Goal: Information Seeking & Learning: Learn about a topic

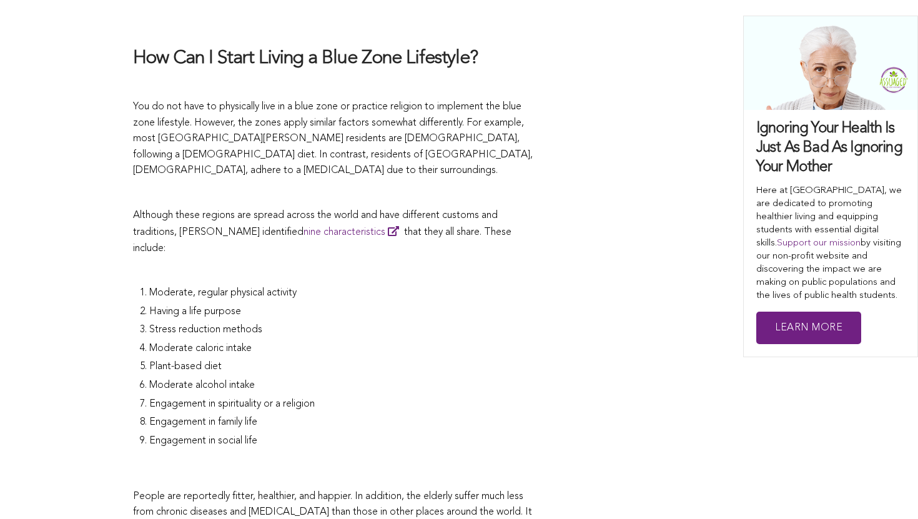
scroll to position [2703, 0]
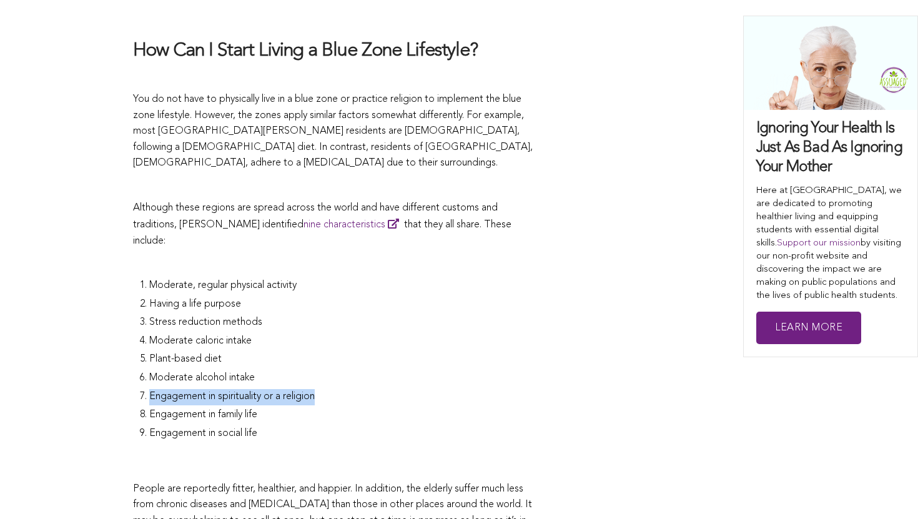
drag, startPoint x: 149, startPoint y: 280, endPoint x: 334, endPoint y: 295, distance: 185.5
click at [334, 295] on ol "Moderate, regular physical activity Having a life purpose Stress reduction meth…" at bounding box center [344, 361] width 390 height 166
click at [334, 407] on li "Engagement in family life" at bounding box center [344, 416] width 390 height 19
drag, startPoint x: 327, startPoint y: 281, endPoint x: 129, endPoint y: 278, distance: 198.0
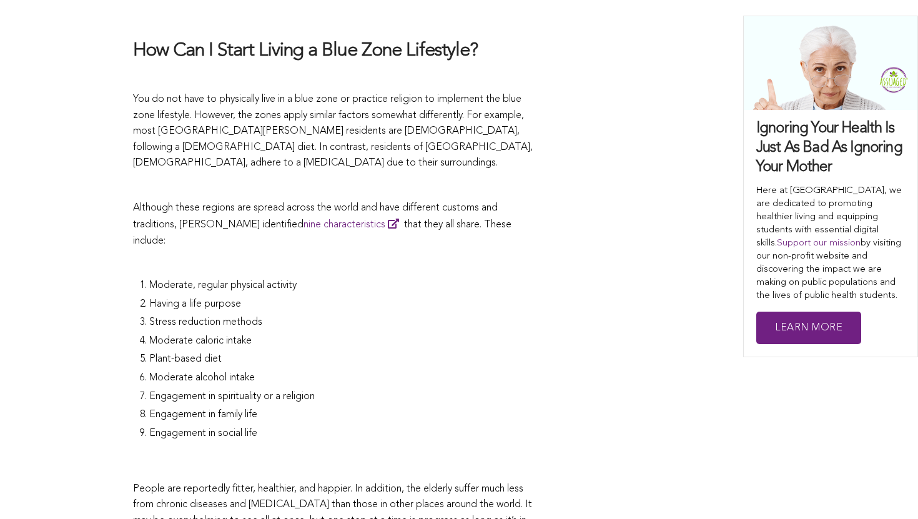
click at [335, 352] on li "Plant-based diet" at bounding box center [344, 361] width 390 height 19
drag, startPoint x: 175, startPoint y: 125, endPoint x: 222, endPoint y: 129, distance: 47.0
click at [222, 203] on span "Although these regions are spread across the world and have different customs a…" at bounding box center [315, 216] width 365 height 27
drag, startPoint x: 221, startPoint y: 128, endPoint x: 199, endPoint y: 126, distance: 22.0
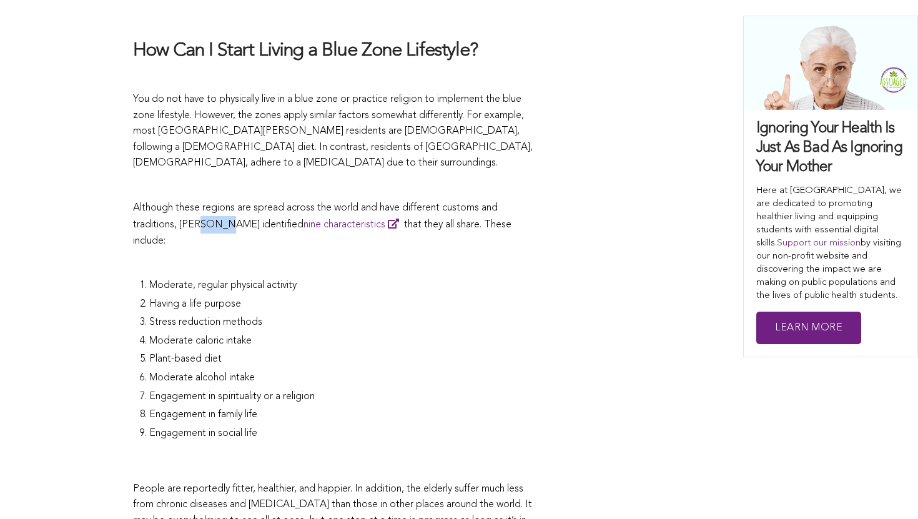
click at [199, 203] on span "Although these regions are spread across the world and have different customs a…" at bounding box center [315, 216] width 365 height 27
click at [221, 203] on span "Although these regions are spread across the world and have different customs a…" at bounding box center [315, 216] width 365 height 27
click at [215, 203] on span "Although these regions are spread across the world and have different customs a…" at bounding box center [315, 216] width 365 height 27
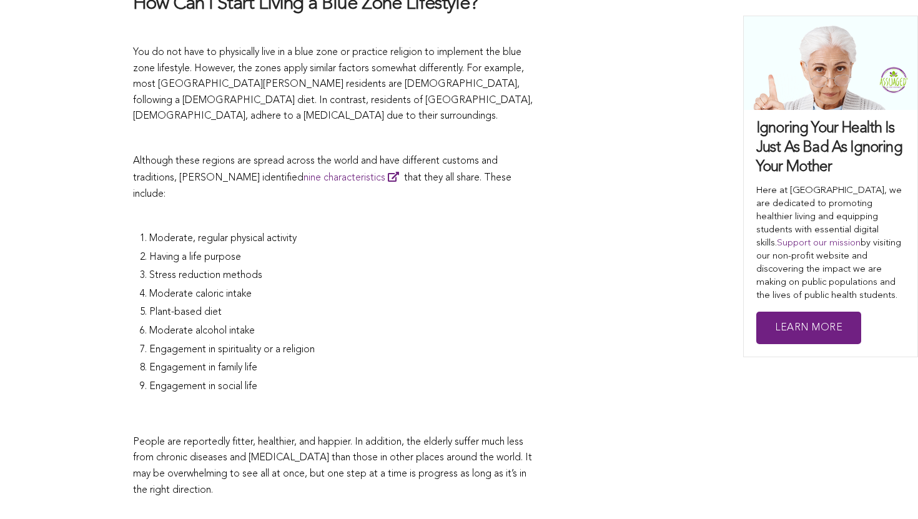
scroll to position [2700, 0]
